Goal: Find specific page/section: Find specific page/section

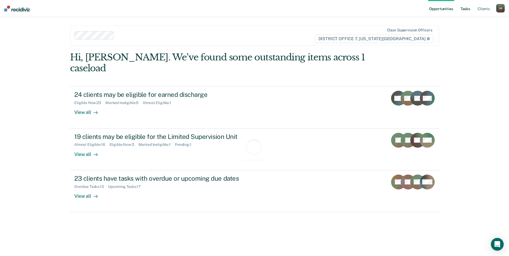
click at [464, 10] on link "Tasks" at bounding box center [465, 8] width 12 height 17
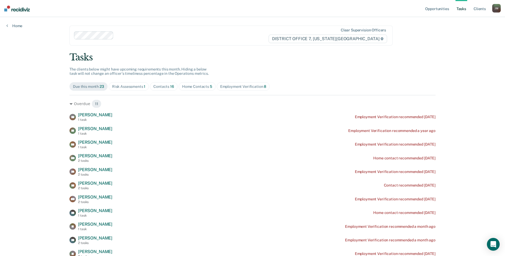
click at [158, 88] on div "Contacts 16" at bounding box center [163, 86] width 21 height 5
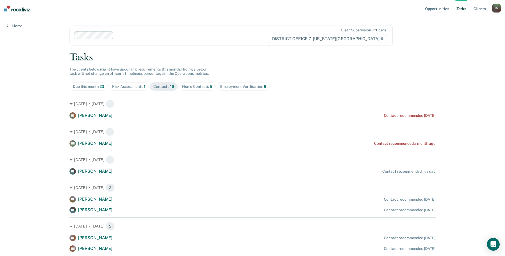
click at [199, 89] on div "Home Contacts 5" at bounding box center [197, 86] width 30 height 5
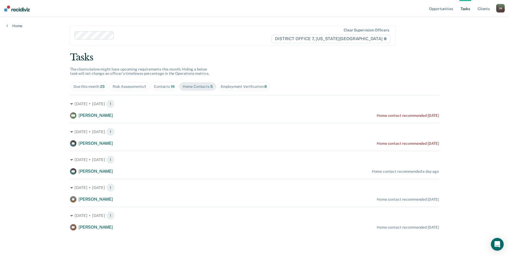
click at [167, 89] on span "Contacts 16" at bounding box center [164, 86] width 28 height 9
